Goal: Browse casually: Explore the website without a specific task or goal

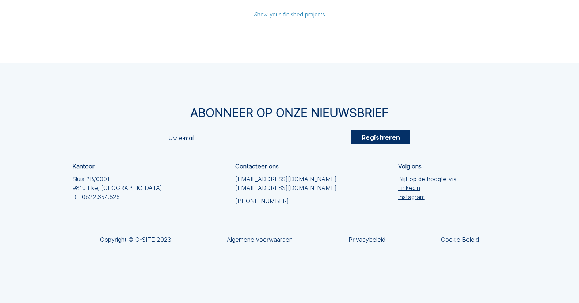
scroll to position [1799, 0]
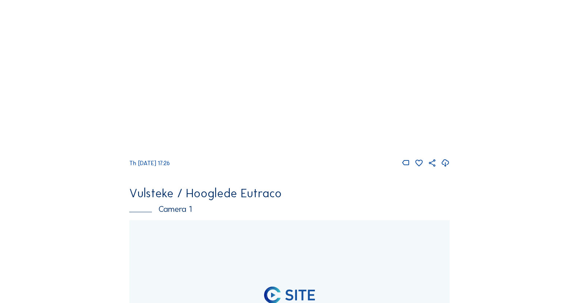
scroll to position [1497, 0]
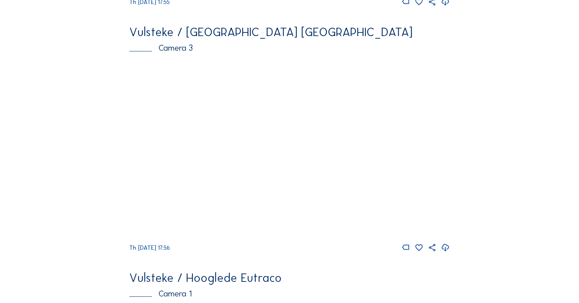
scroll to position [1278, 0]
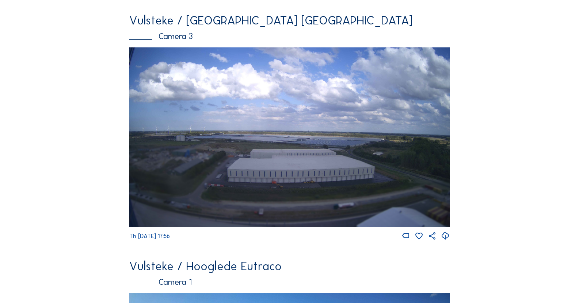
click at [281, 150] on img at bounding box center [289, 137] width 320 height 180
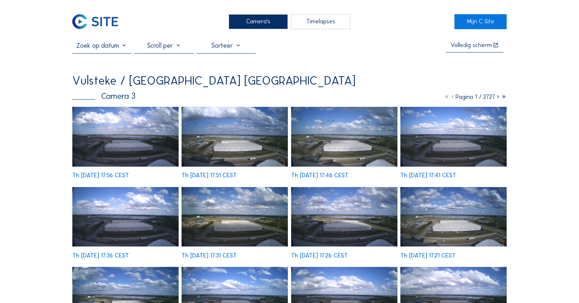
click at [138, 128] on img at bounding box center [125, 137] width 106 height 60
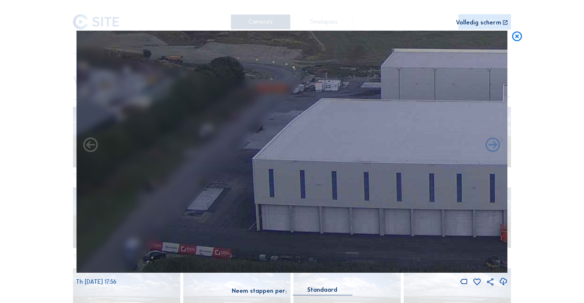
drag, startPoint x: 225, startPoint y: 153, endPoint x: 233, endPoint y: 235, distance: 82.9
click at [233, 235] on img at bounding box center [291, 152] width 431 height 243
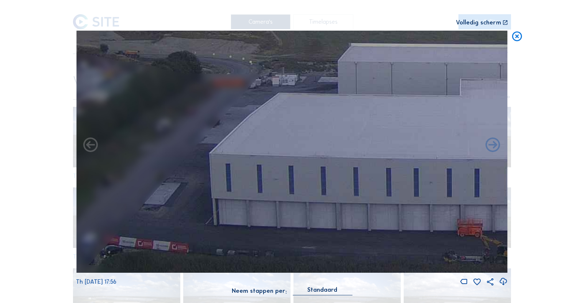
drag, startPoint x: 314, startPoint y: 192, endPoint x: 164, endPoint y: 169, distance: 151.4
click at [165, 170] on img at bounding box center [291, 152] width 431 height 243
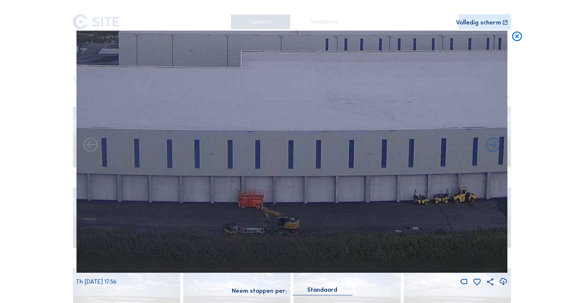
drag, startPoint x: 306, startPoint y: 193, endPoint x: 191, endPoint y: 175, distance: 116.5
click at [197, 177] on img at bounding box center [291, 152] width 431 height 243
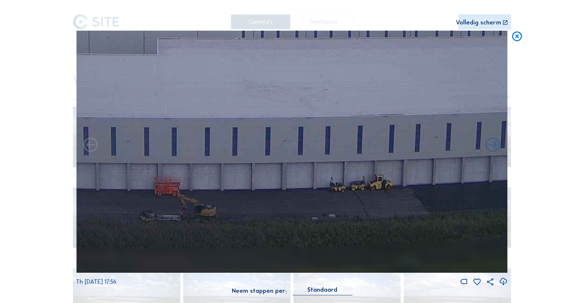
drag, startPoint x: 335, startPoint y: 191, endPoint x: 229, endPoint y: 179, distance: 106.2
click at [277, 188] on img at bounding box center [291, 152] width 431 height 243
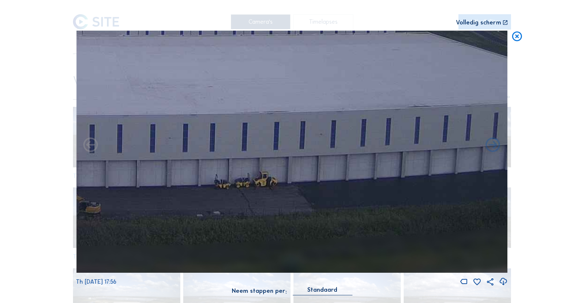
drag, startPoint x: 339, startPoint y: 189, endPoint x: 111, endPoint y: 184, distance: 228.6
click at [120, 189] on img at bounding box center [291, 152] width 431 height 243
